Goal: Use online tool/utility: Utilize a website feature to perform a specific function

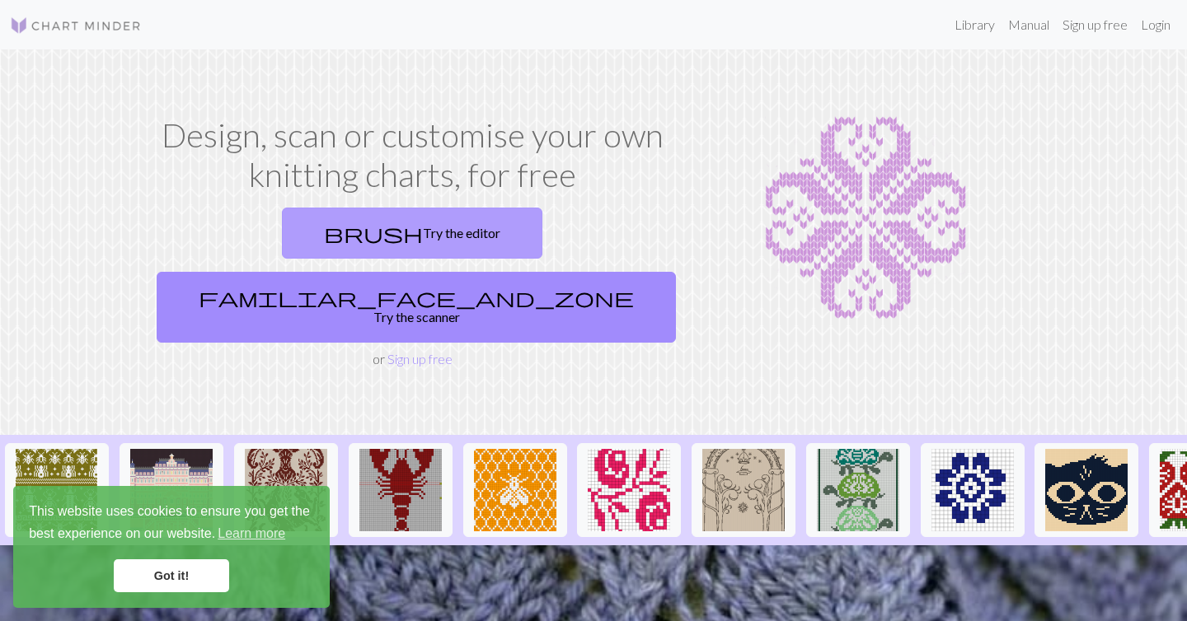
click at [348, 238] on link "brush Try the editor" at bounding box center [412, 233] width 260 height 51
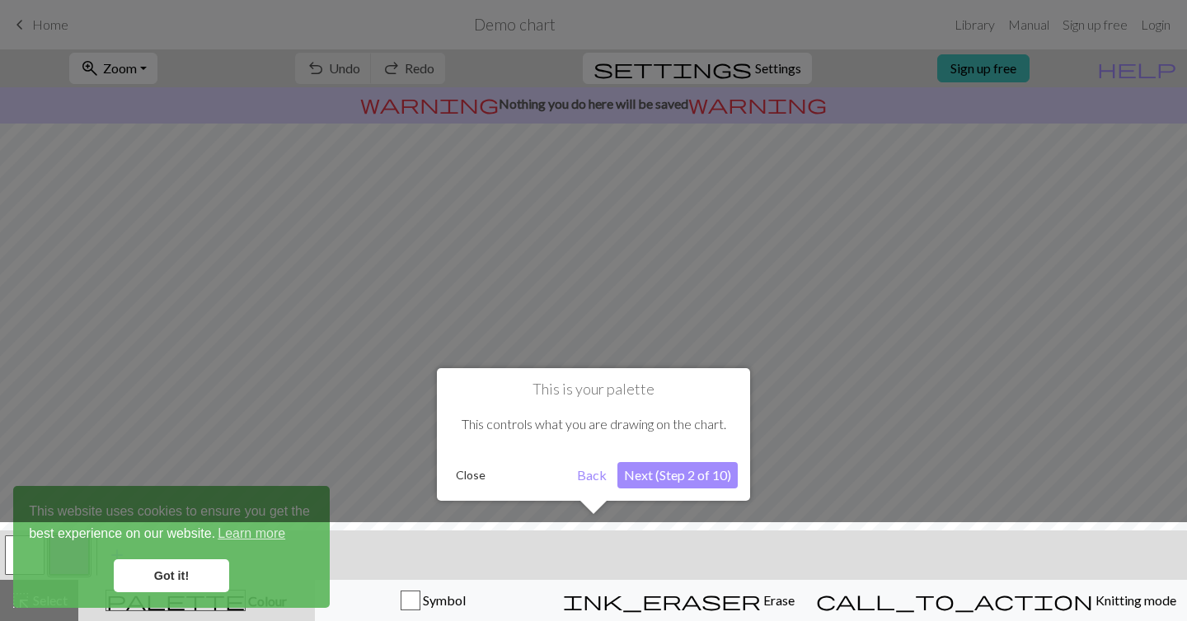
click at [204, 565] on div at bounding box center [593, 575] width 1203 height 107
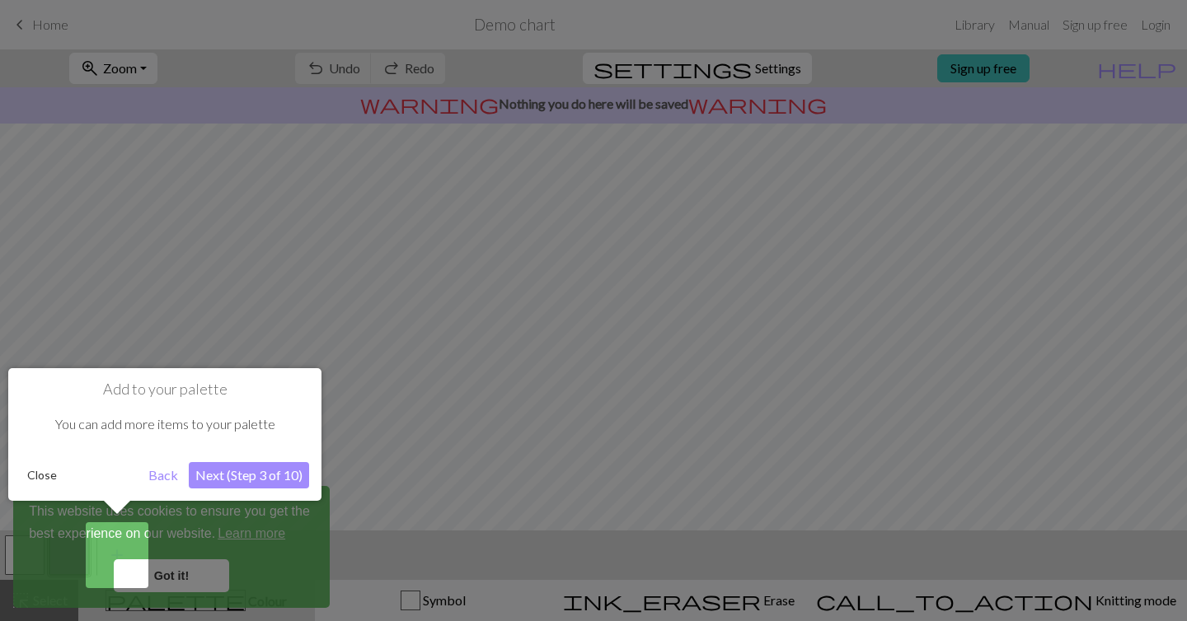
click at [325, 306] on div at bounding box center [593, 310] width 1187 height 621
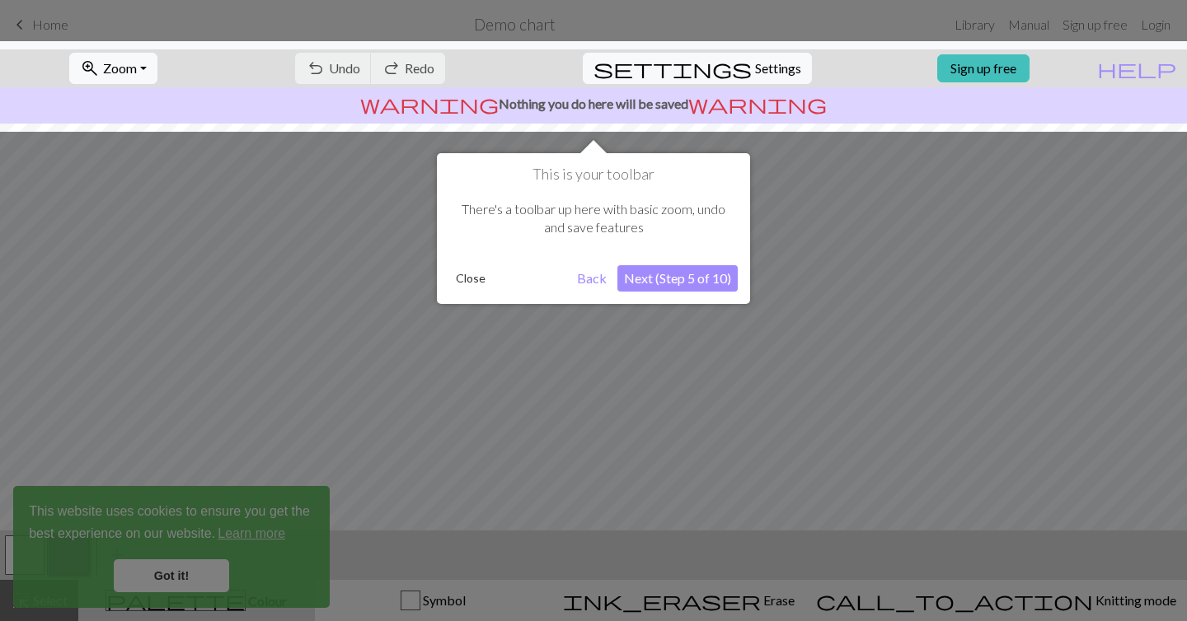
click at [323, 308] on div at bounding box center [593, 310] width 1187 height 621
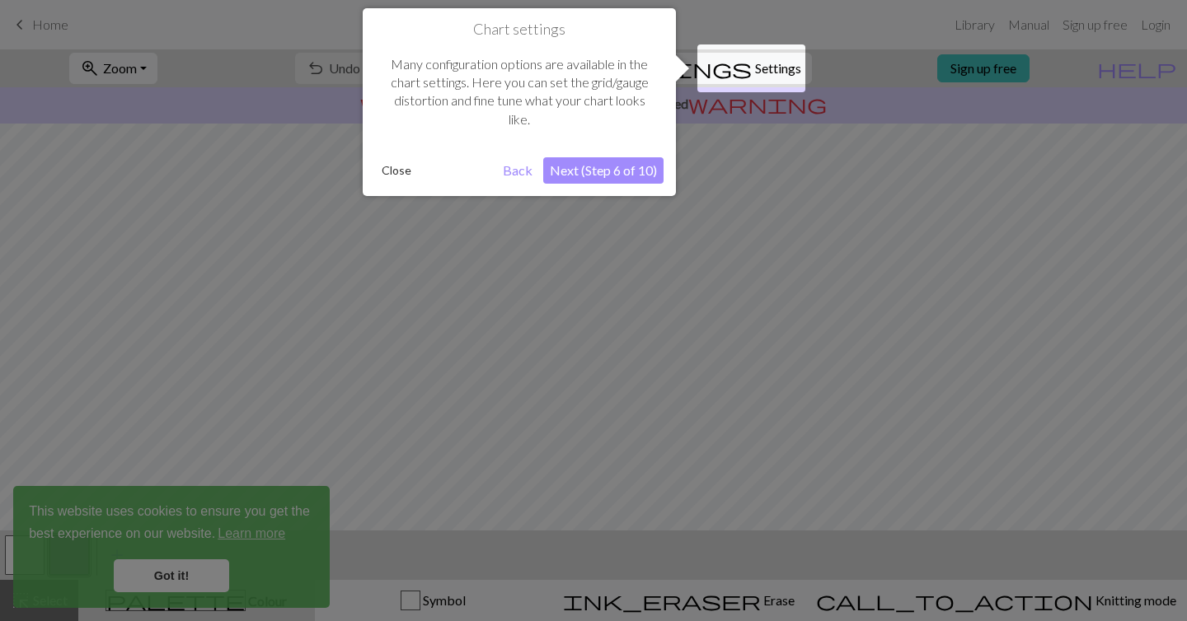
click at [323, 310] on div at bounding box center [593, 310] width 1187 height 621
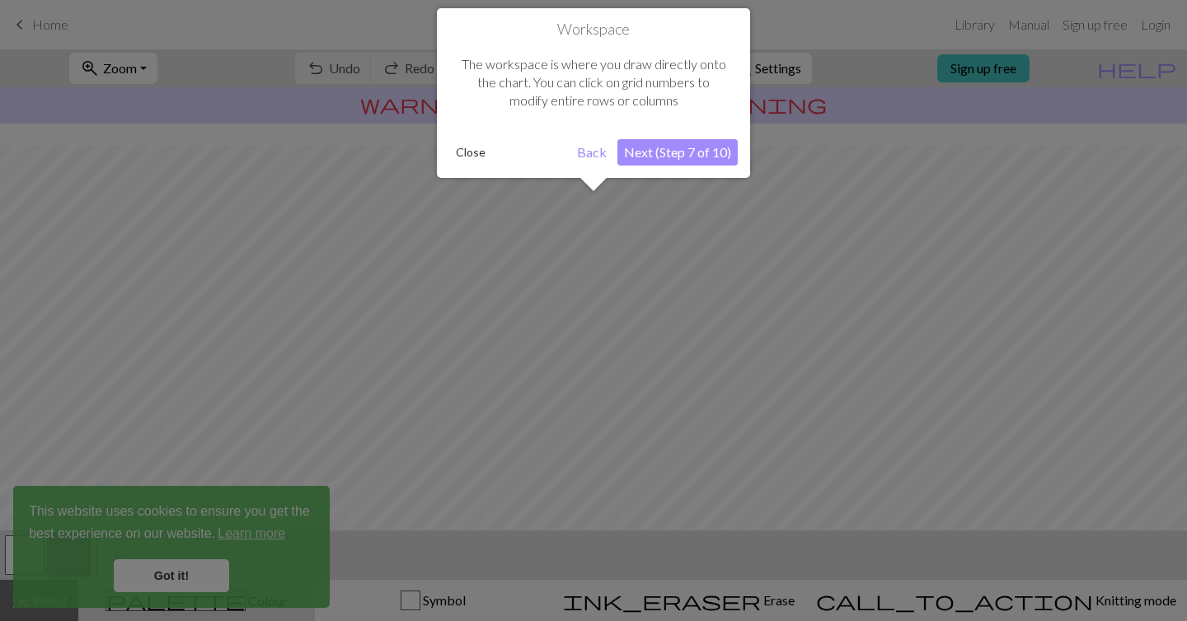
scroll to position [99, 0]
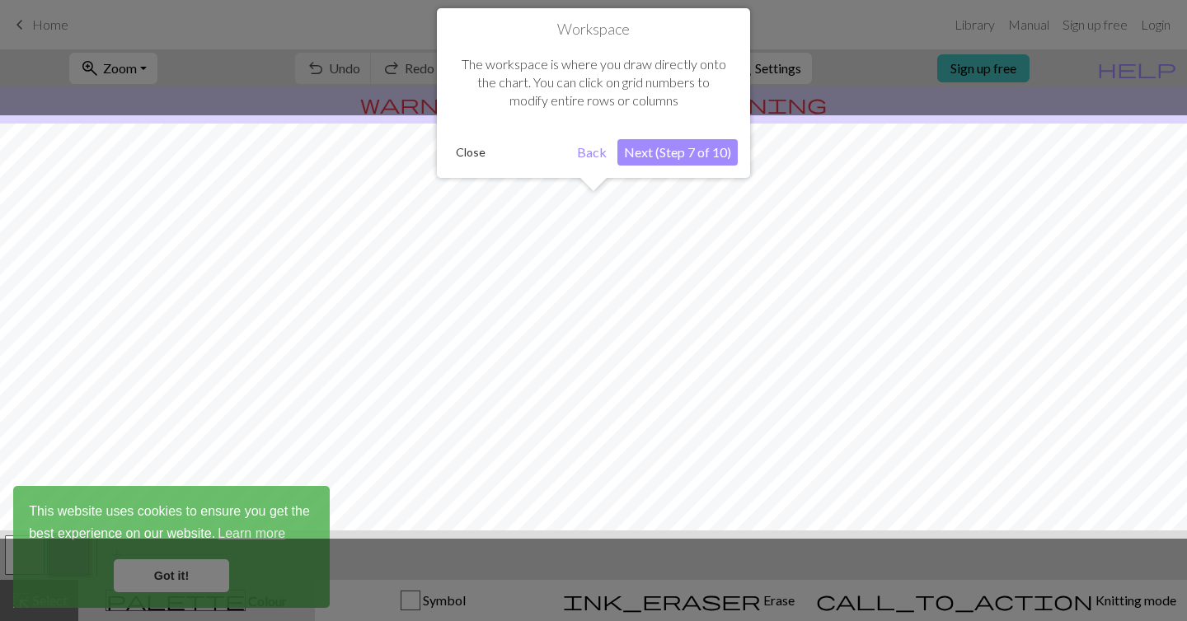
click at [630, 157] on button "Next (Step 7 of 10)" at bounding box center [677, 152] width 120 height 26
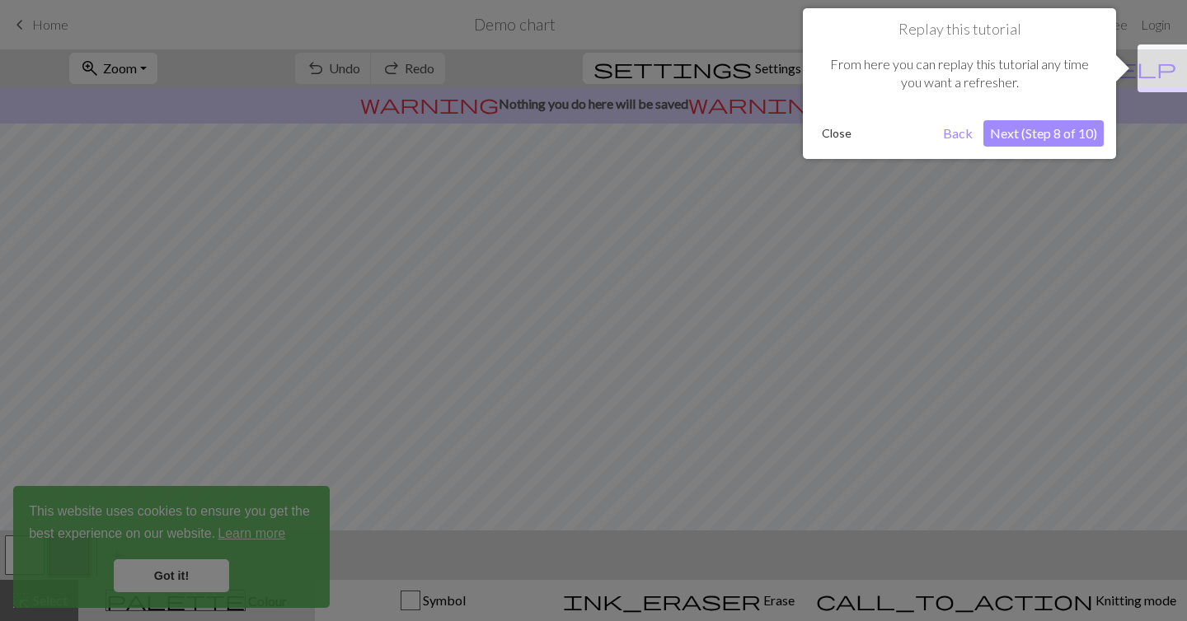
click at [1020, 134] on button "Next (Step 8 of 10)" at bounding box center [1043, 133] width 120 height 26
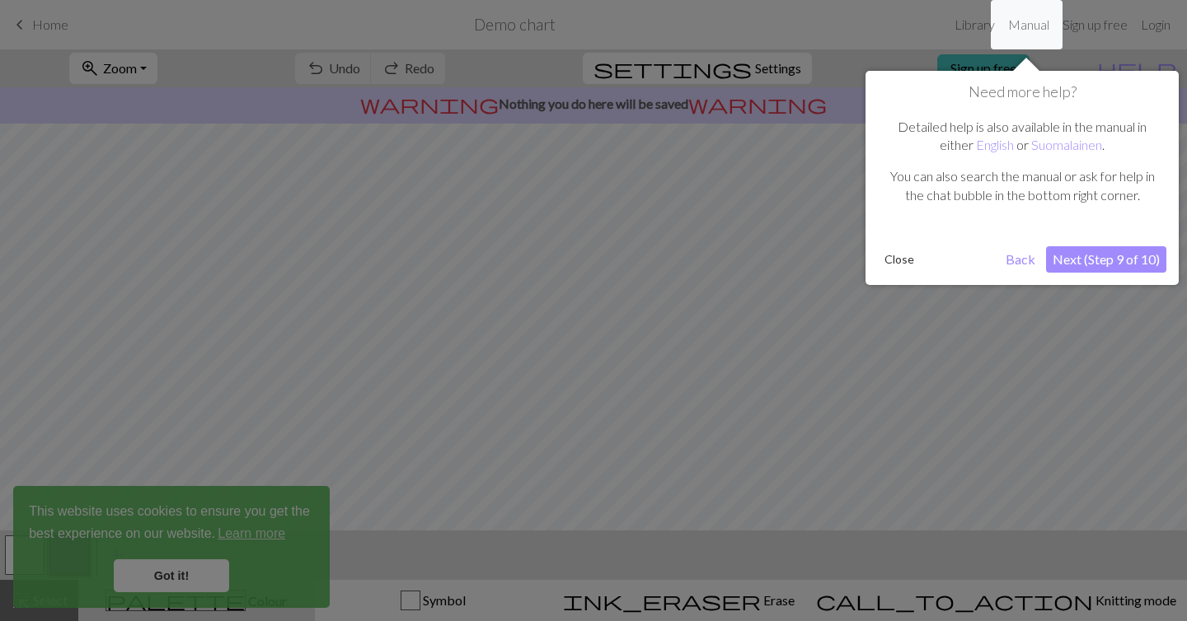
click at [1020, 270] on button "Next (Step 9 of 10)" at bounding box center [1106, 259] width 120 height 26
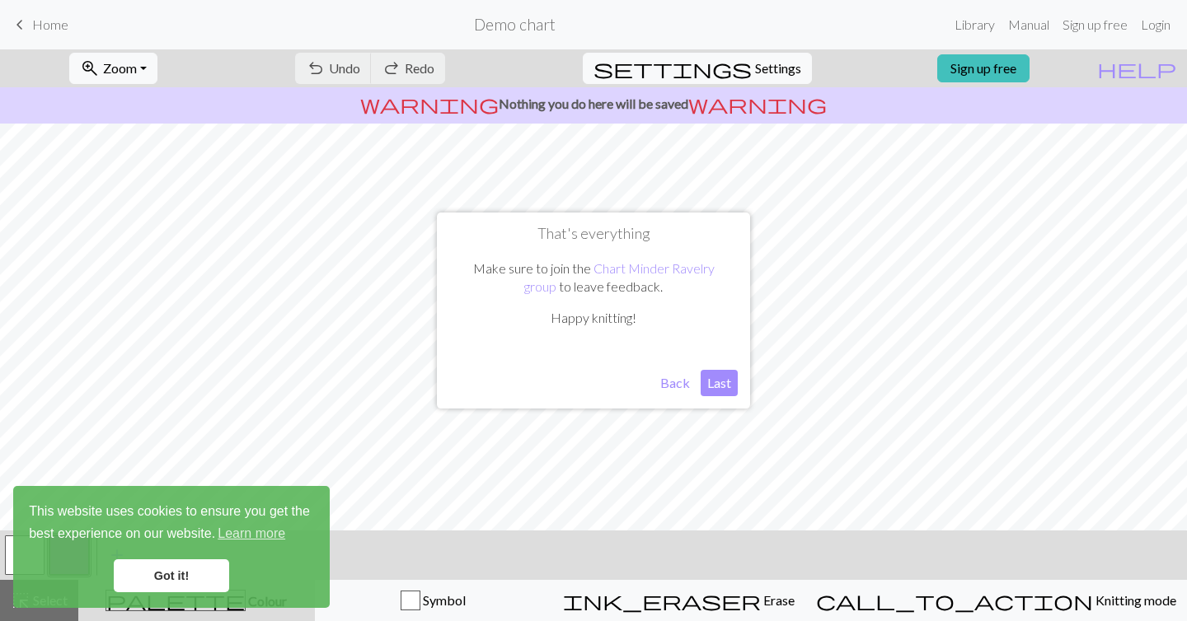
click at [719, 382] on button "Last" at bounding box center [718, 383] width 37 height 26
click at [184, 575] on link "Got it!" at bounding box center [171, 575] width 115 height 33
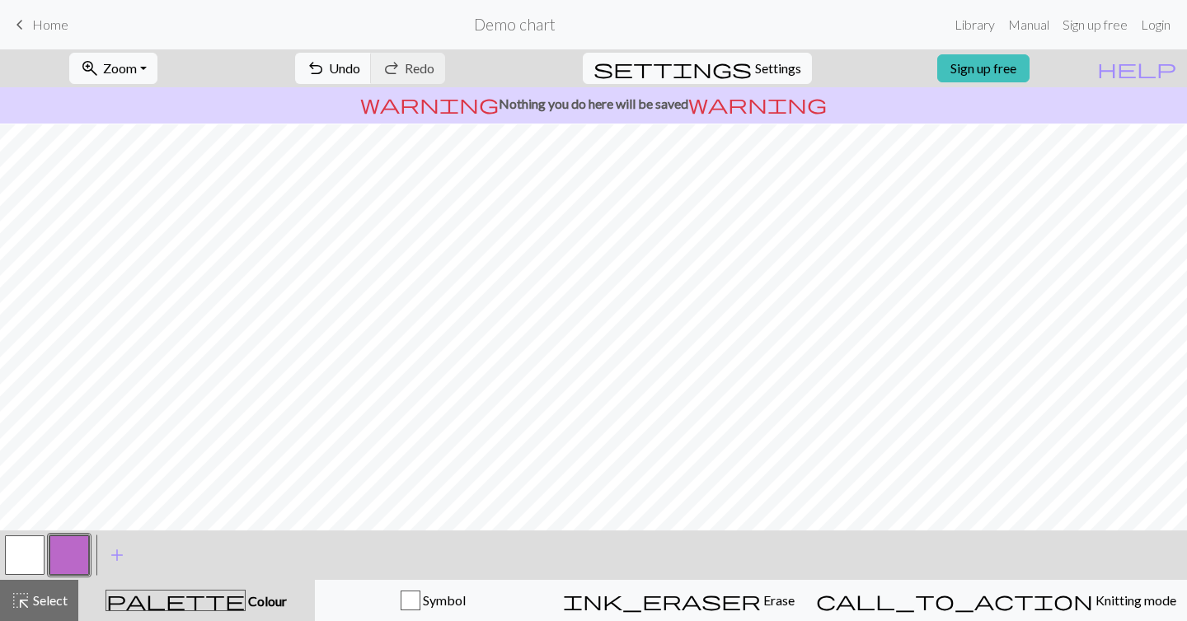
scroll to position [154, 0]
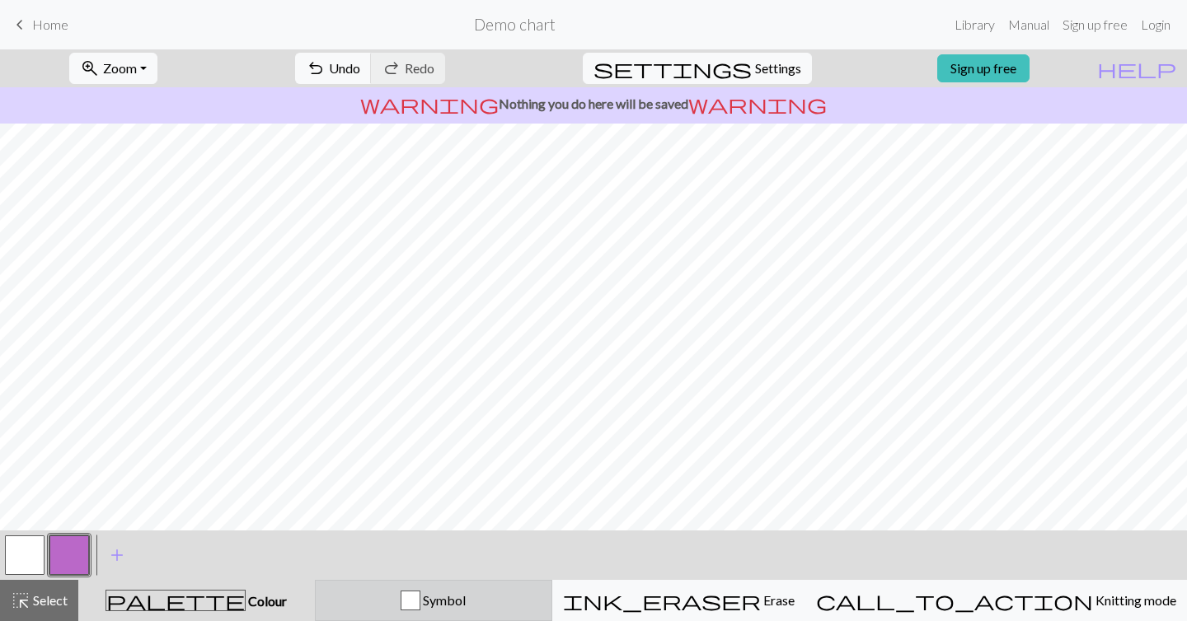
click at [491, 582] on button "Symbol" at bounding box center [433, 600] width 237 height 41
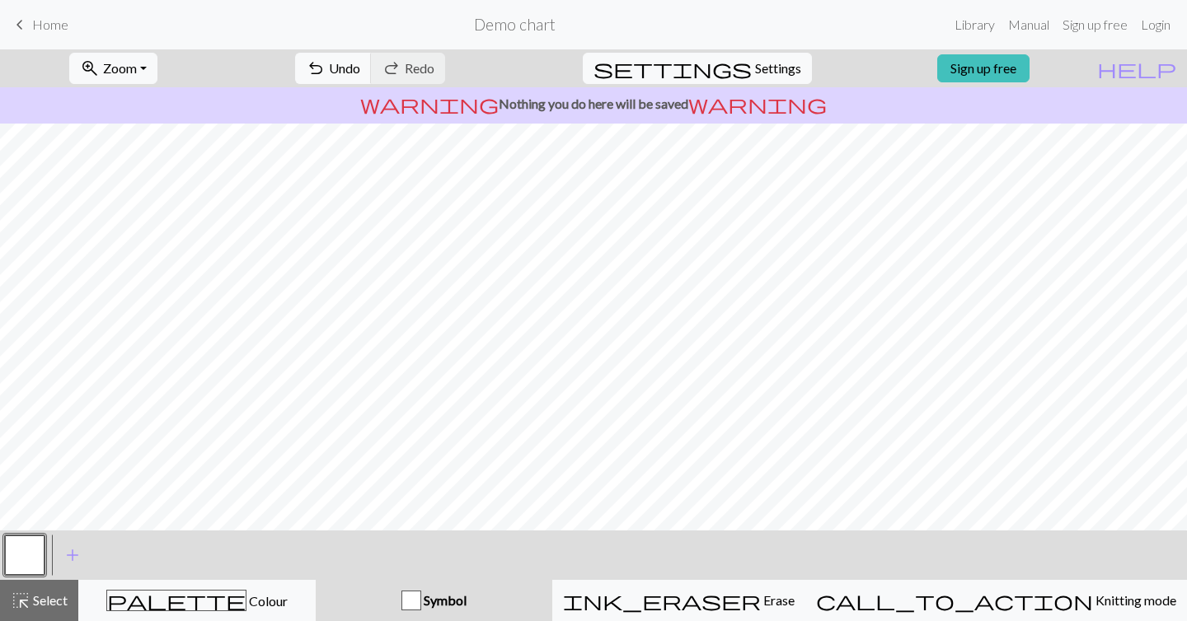
click at [490, 583] on button "Symbol" at bounding box center [434, 600] width 236 height 41
click at [736, 63] on button "settings Settings" at bounding box center [697, 68] width 229 height 31
select select "aran"
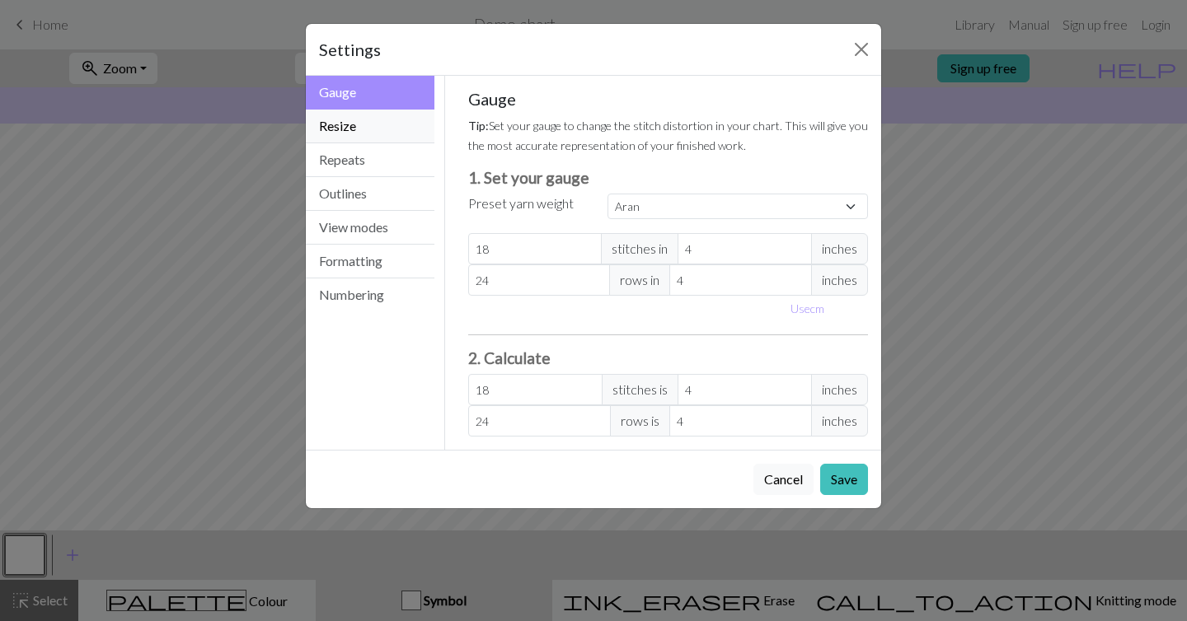
click at [417, 134] on button "Resize" at bounding box center [370, 127] width 129 height 34
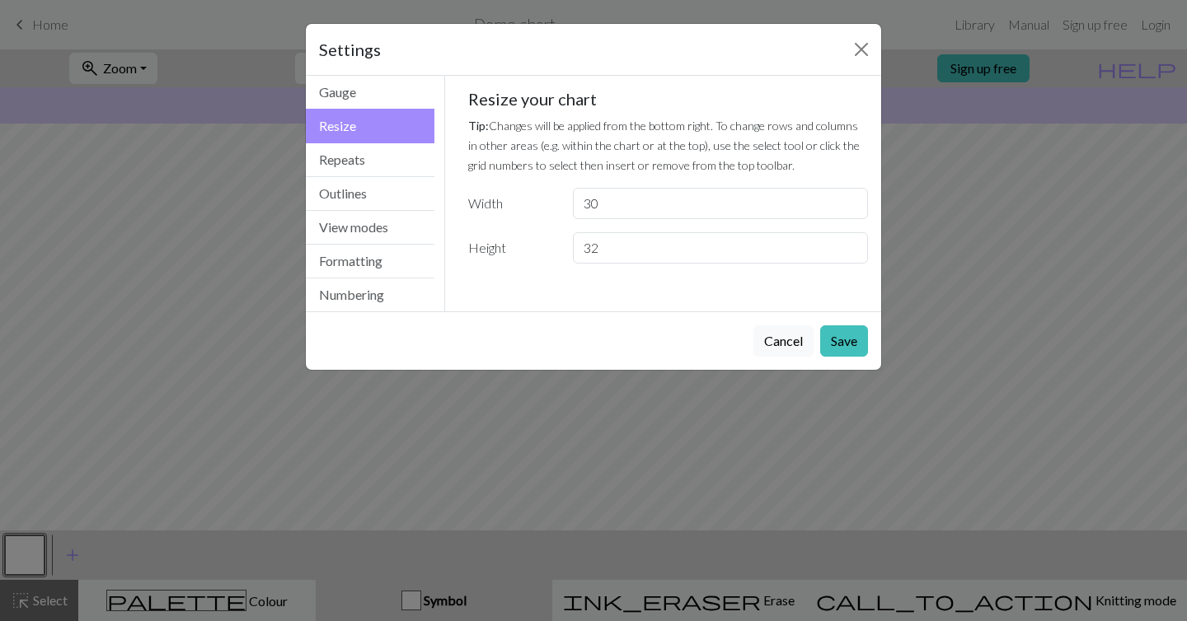
click at [408, 143] on button "Resize" at bounding box center [370, 126] width 129 height 35
click at [383, 237] on button "View modes" at bounding box center [370, 228] width 129 height 34
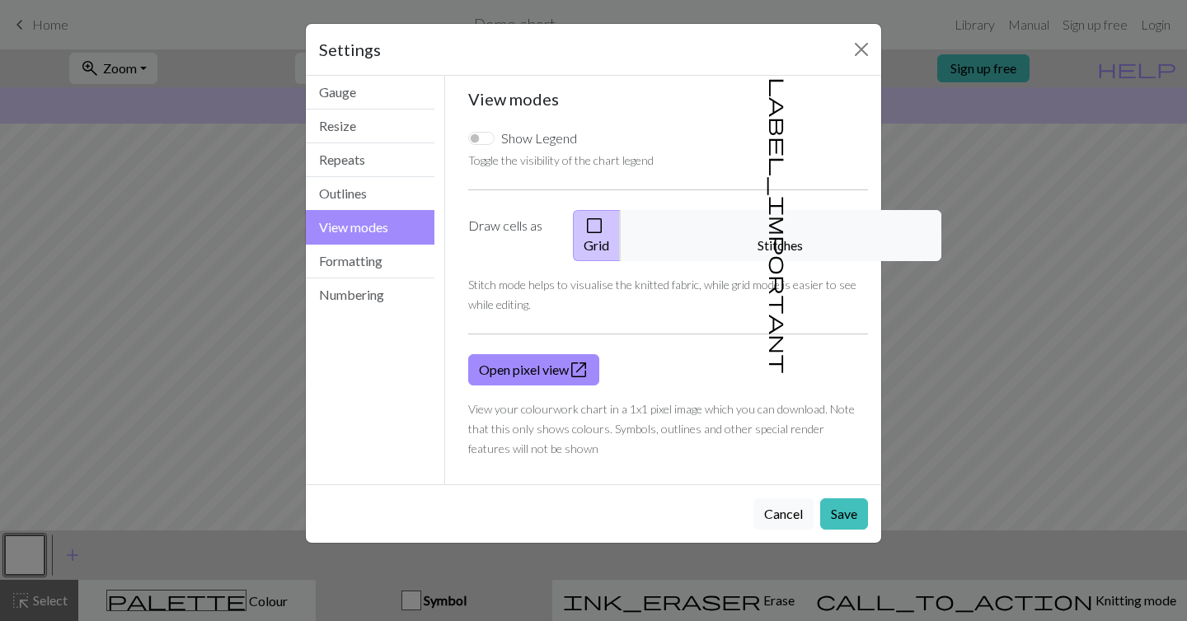
click at [252, 267] on div "Settings View modes Gauge Resize Repeats Outlines View modes Formatting Numberi…" at bounding box center [593, 310] width 1187 height 621
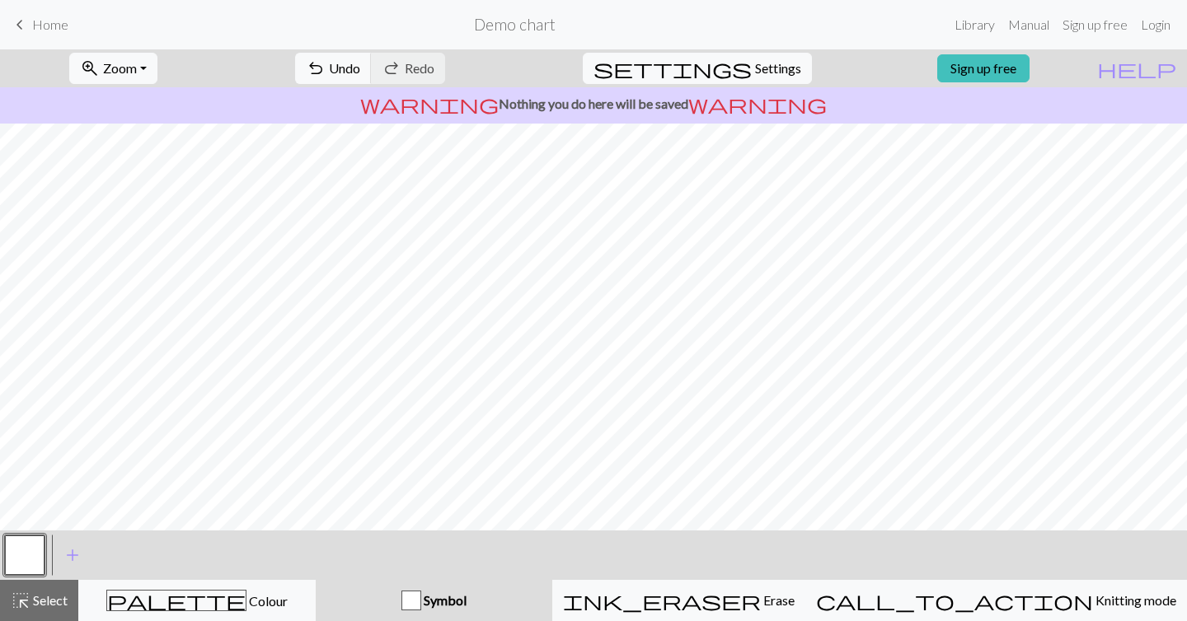
click at [30, 559] on button "button" at bounding box center [25, 556] width 40 height 40
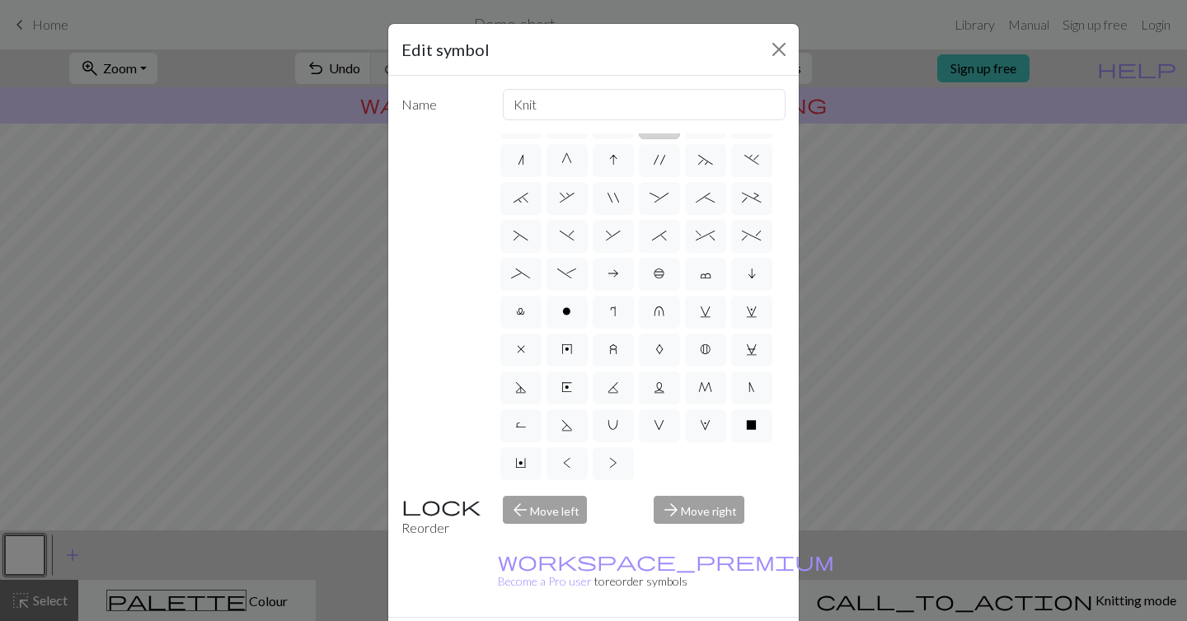
scroll to position [44, 0]
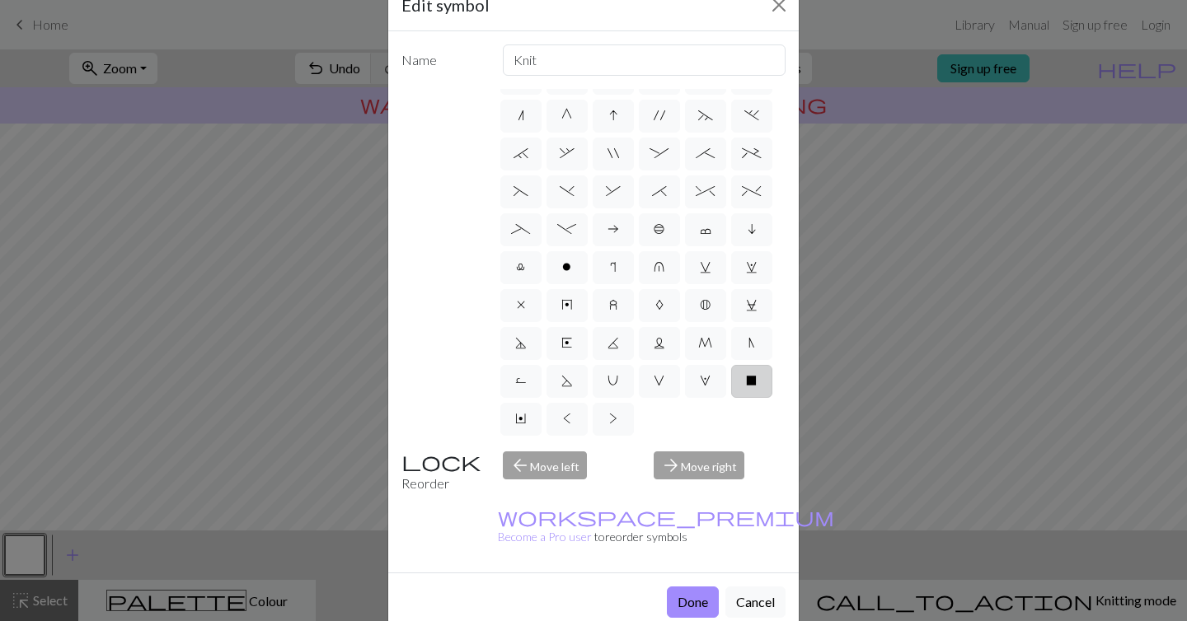
click at [754, 393] on label "X" at bounding box center [751, 381] width 41 height 33
click at [754, 552] on input "X" at bounding box center [751, 557] width 11 height 11
radio input "true"
type input "no stitch"
click at [679, 459] on div "arrow_forward Move right" at bounding box center [720, 473] width 152 height 42
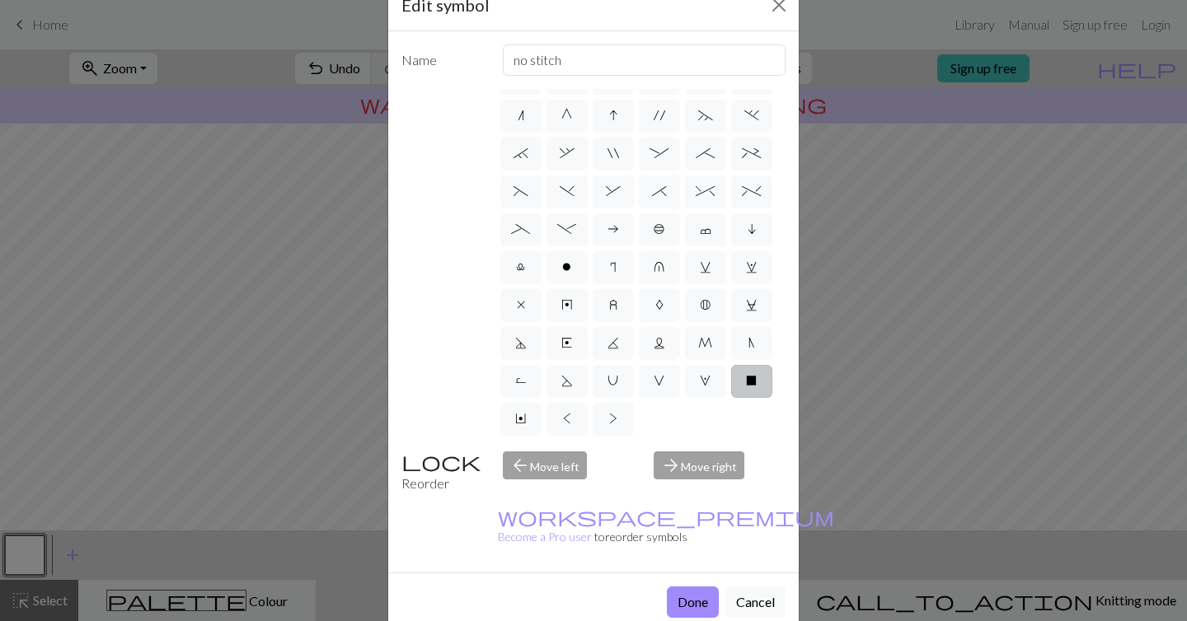
click at [526, 466] on div "arrow_back Move left" at bounding box center [569, 473] width 152 height 42
click at [571, 414] on label "<" at bounding box center [566, 419] width 41 height 33
click at [571, 590] on input "<" at bounding box center [568, 595] width 11 height 11
radio input "true"
type input "twisted knit"
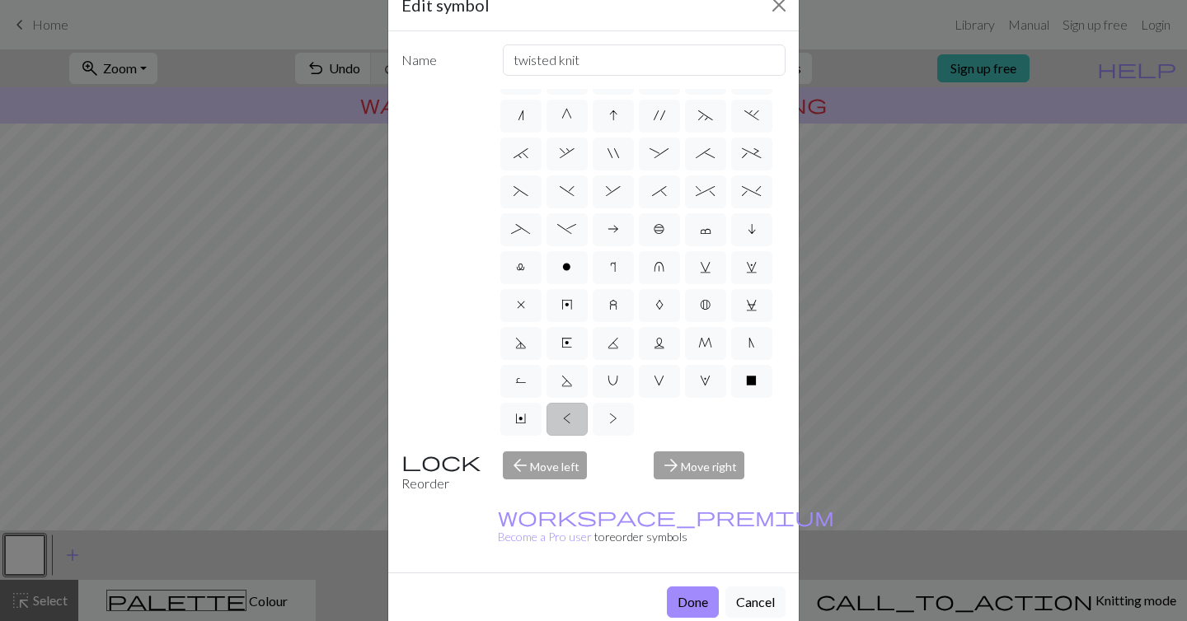
click at [878, 370] on div "Edit symbol Name twisted knit d f g h j k p s t F H J O P T / | 0 1 2 3 4 5 6 7…" at bounding box center [593, 310] width 1187 height 621
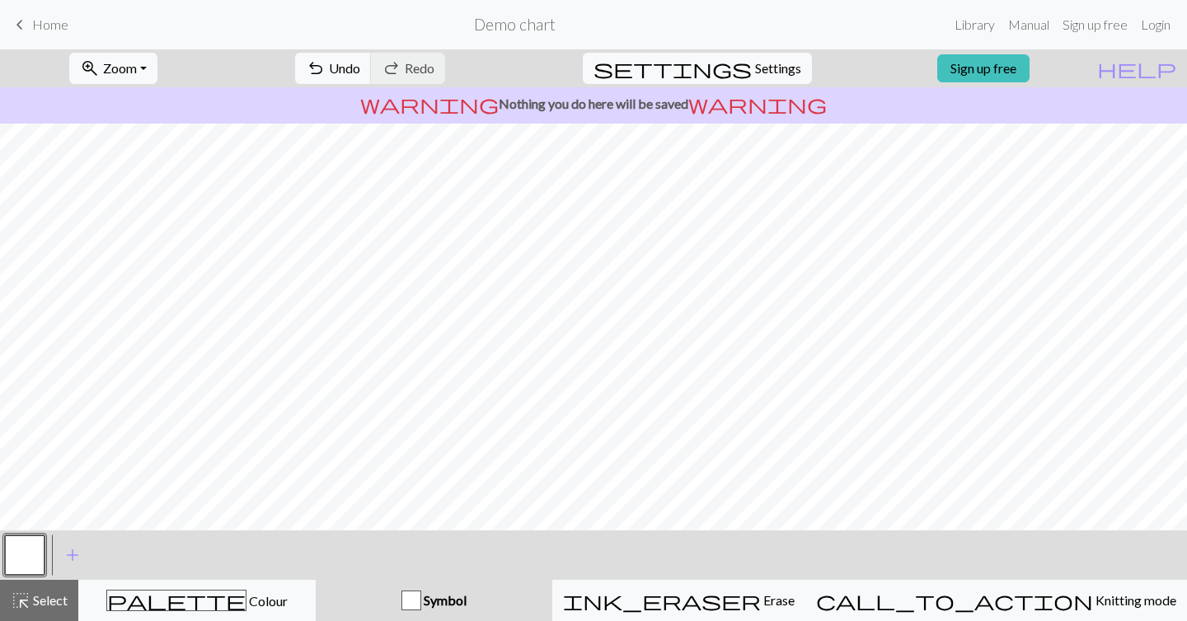
click at [32, 547] on button "button" at bounding box center [25, 556] width 40 height 40
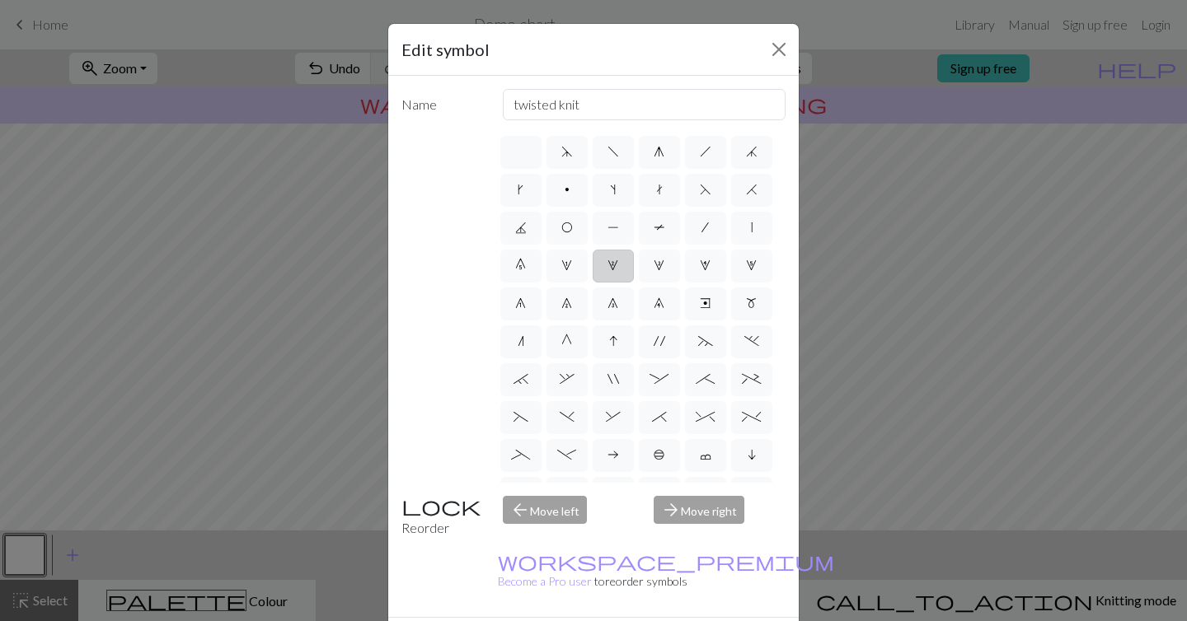
click at [603, 262] on label "2" at bounding box center [612, 266] width 41 height 33
click at [607, 262] on input "2" at bounding box center [612, 260] width 11 height 11
radio input "true"
type input "increase 2"
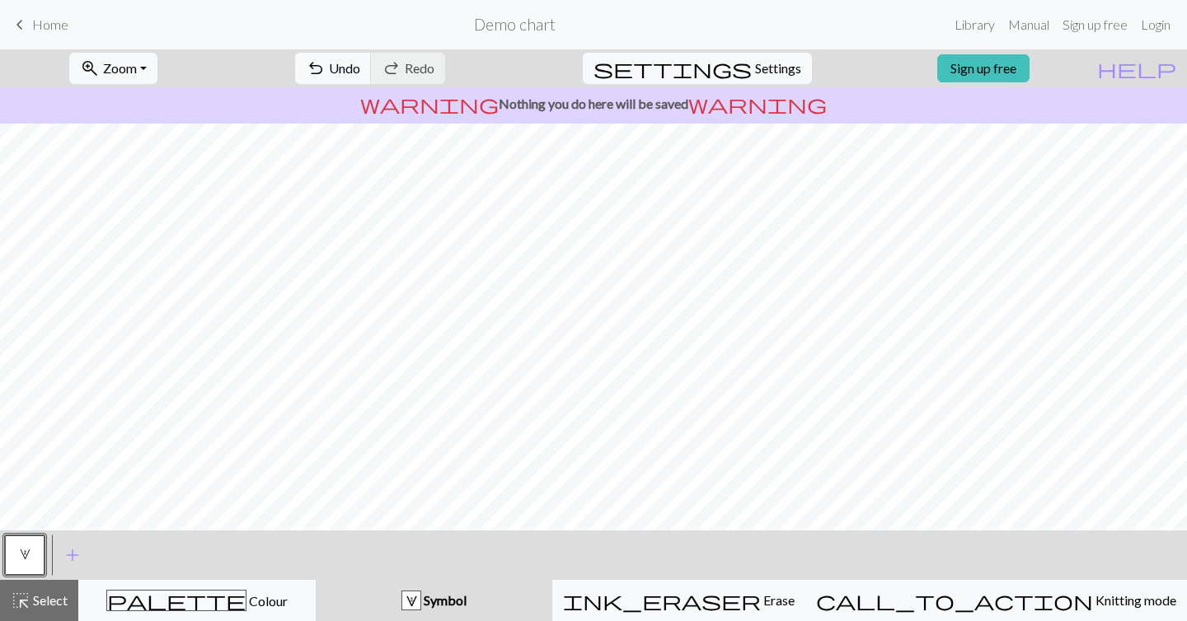
click at [30, 548] on button "2" at bounding box center [25, 556] width 40 height 40
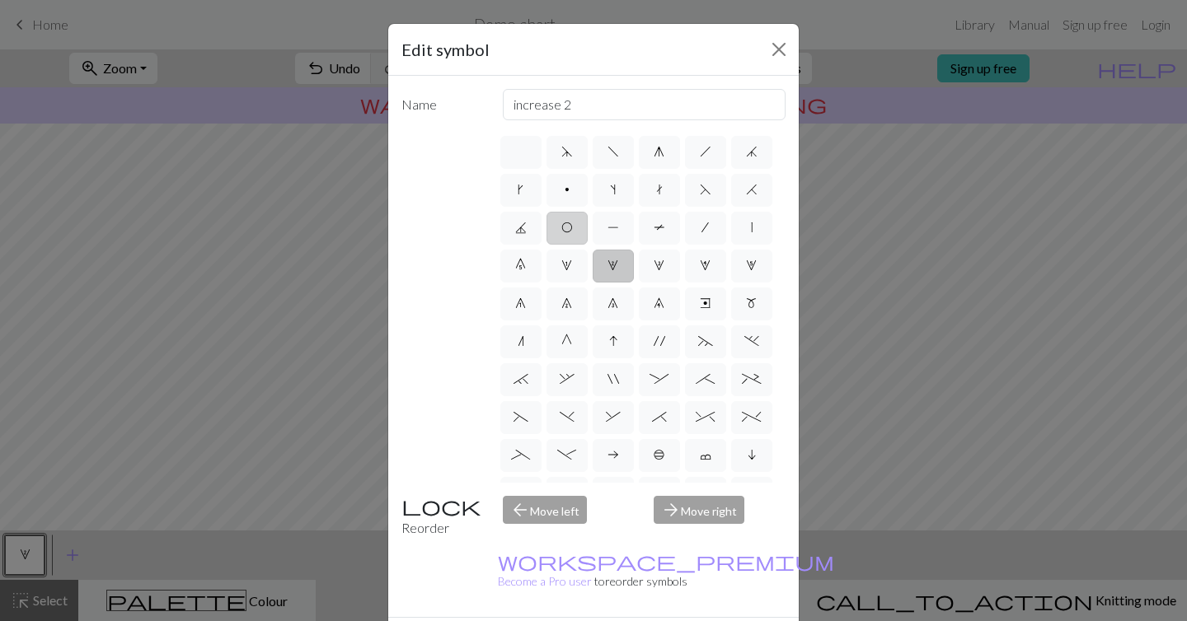
click at [551, 239] on label "O" at bounding box center [566, 228] width 41 height 33
click at [561, 228] on input "O" at bounding box center [566, 223] width 11 height 11
radio input "true"
type input "yo"
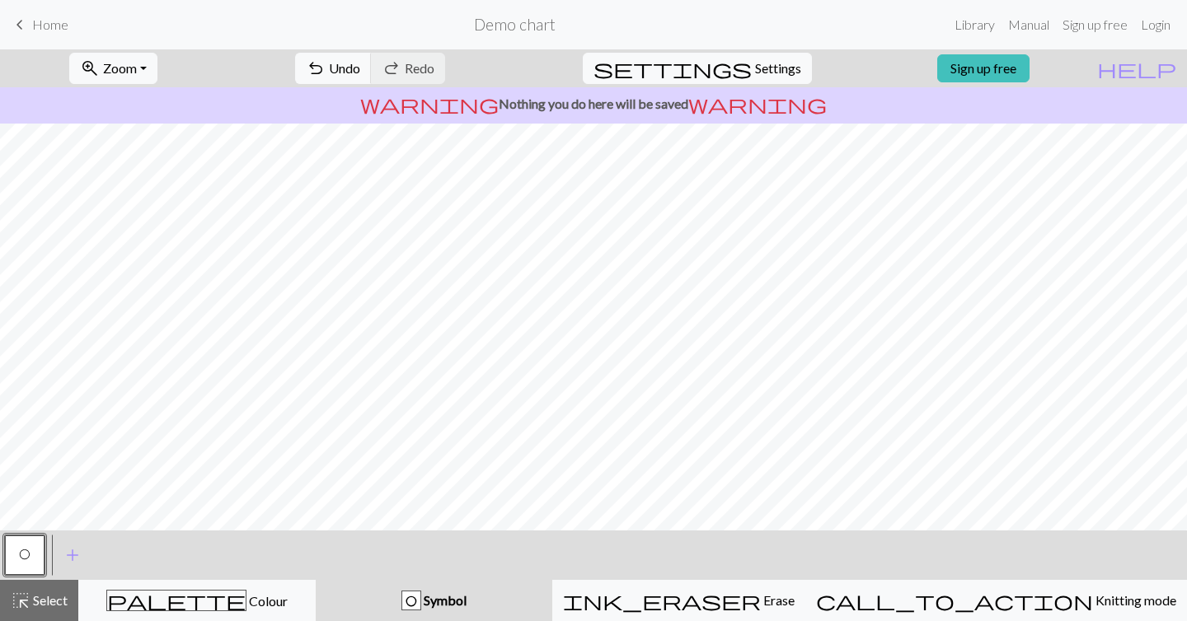
scroll to position [194, 0]
